Goal: Transaction & Acquisition: Purchase product/service

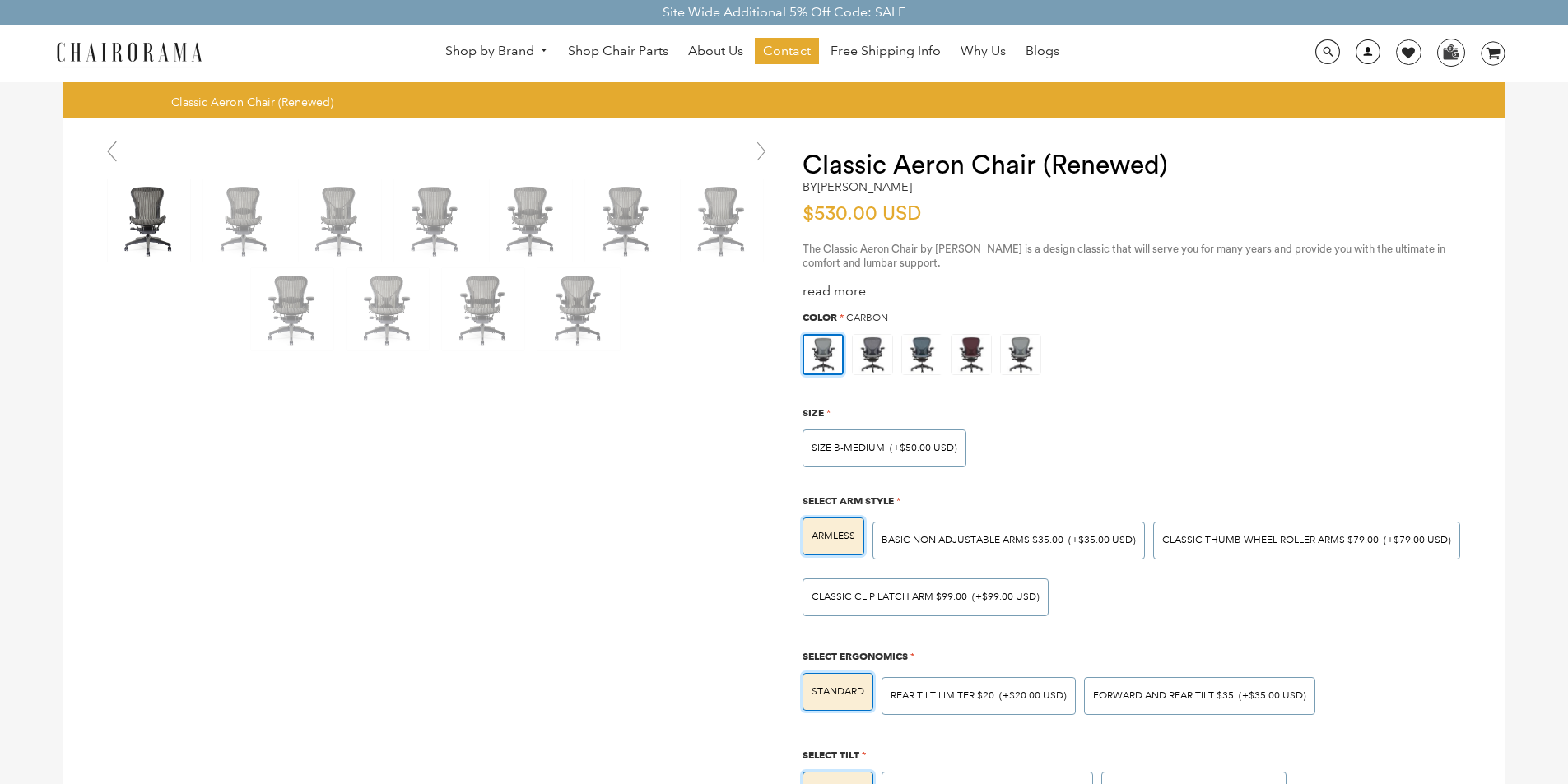
click at [1353, 52] on link at bounding box center [1363, 58] width 40 height 16
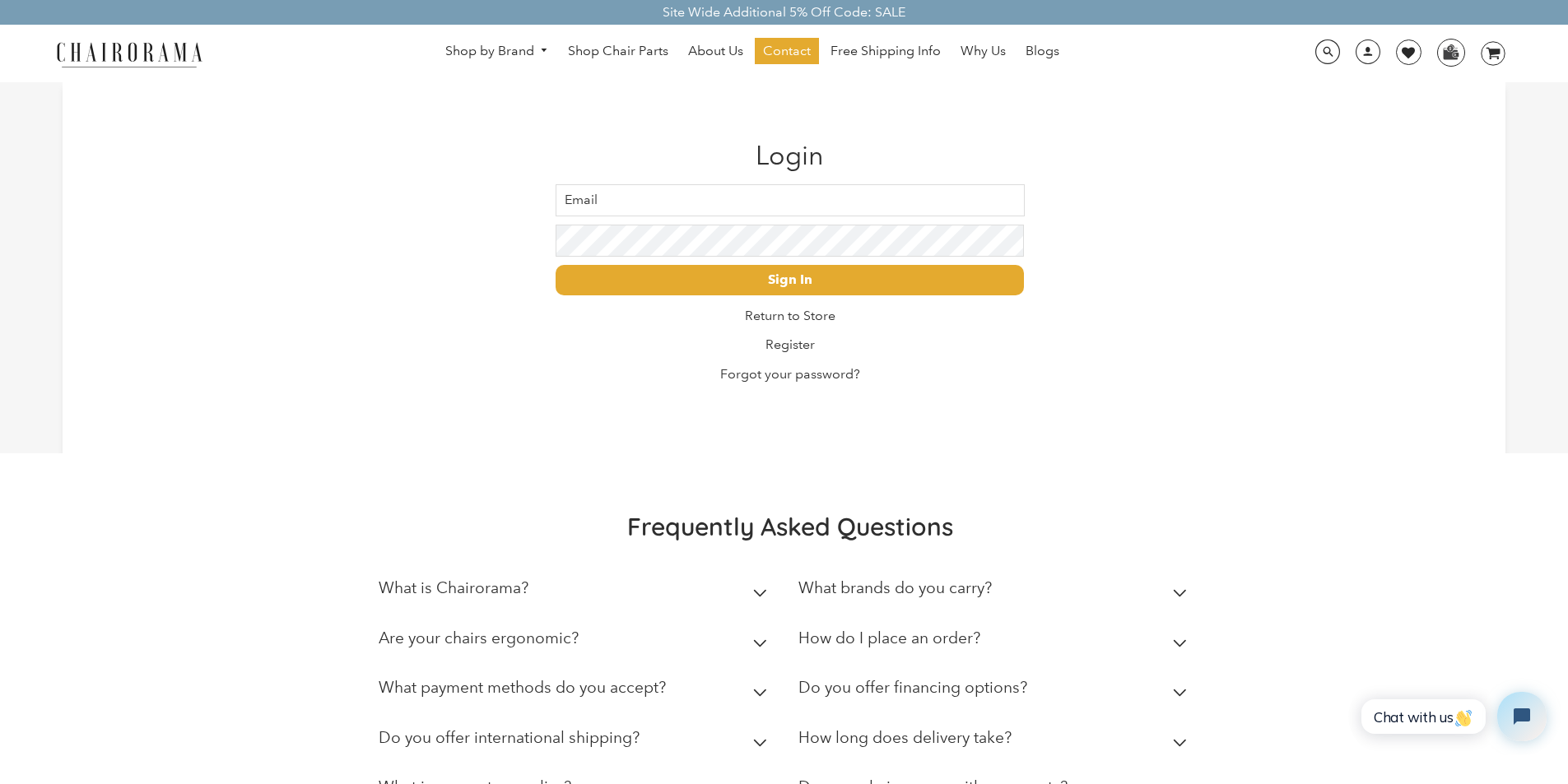
click at [636, 191] on input "Email" at bounding box center [789, 200] width 469 height 32
type input "[PERSON_NAME].Keeb"
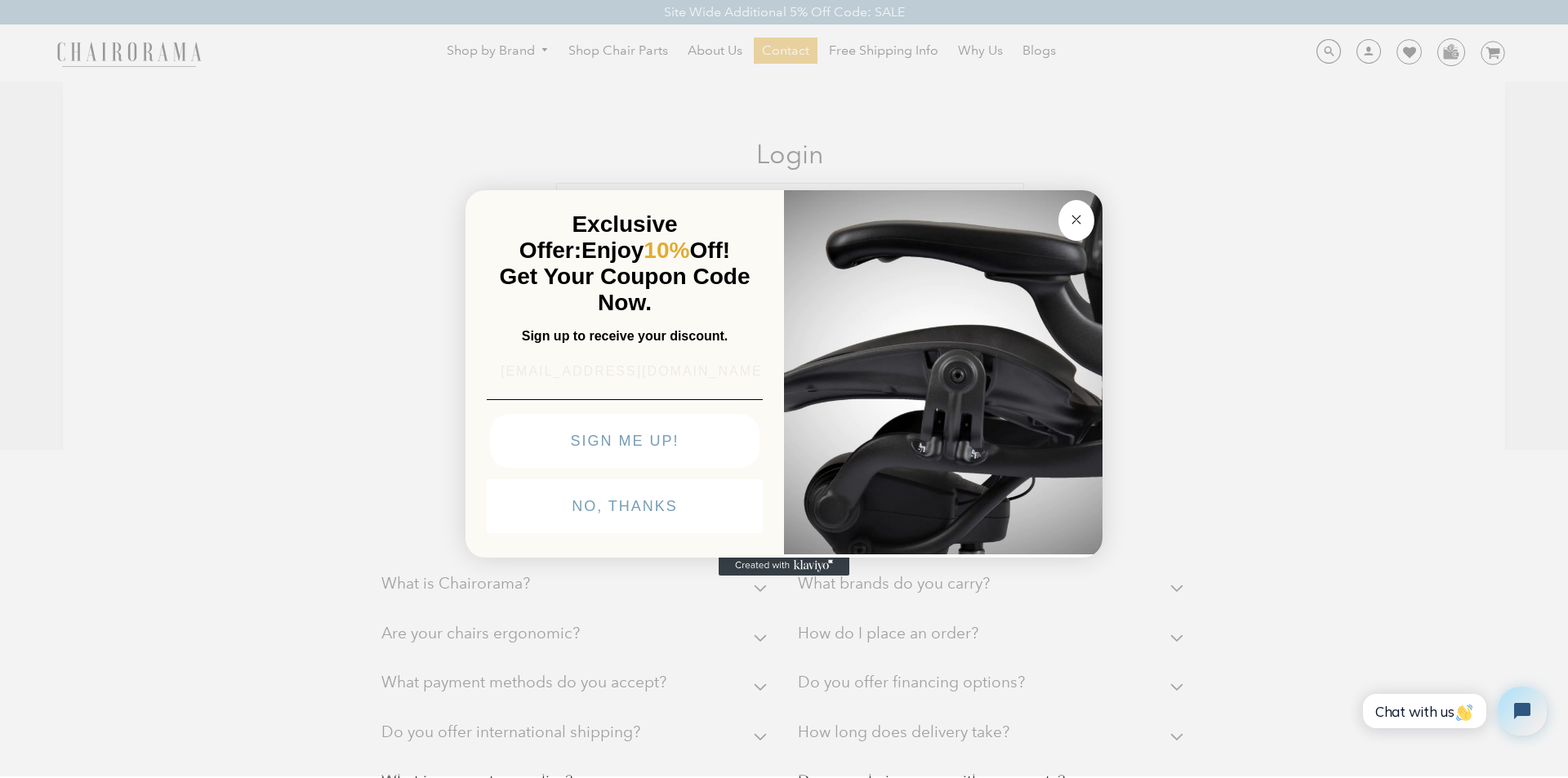
click at [610, 355] on input "[EMAIL_ADDRESS][DOMAIN_NAME]" at bounding box center [624, 371] width 276 height 33
type input "ler30@hotmail.ouie55195820com"
click input "Submit" at bounding box center [0, 0] width 0 height 0
click at [740, 576] on icon "Created with Klaviyo - opens in a new tab" at bounding box center [784, 565] width 131 height 19
